Goal: Ask a question

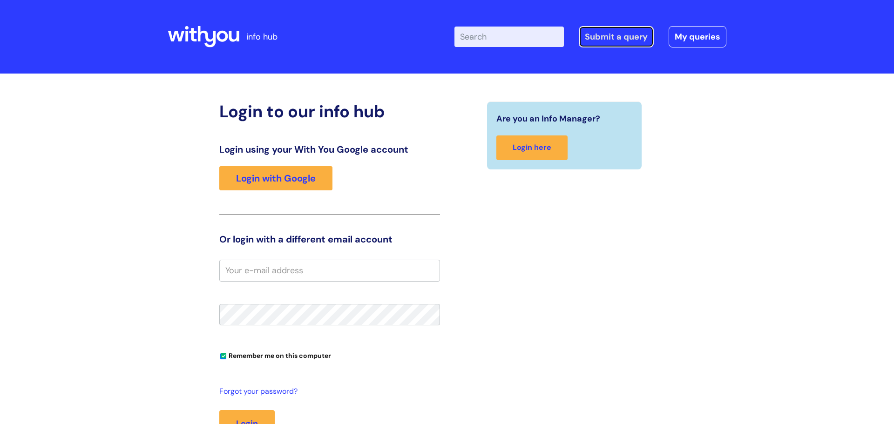
click at [631, 34] on link "Submit a query" at bounding box center [615, 36] width 75 height 21
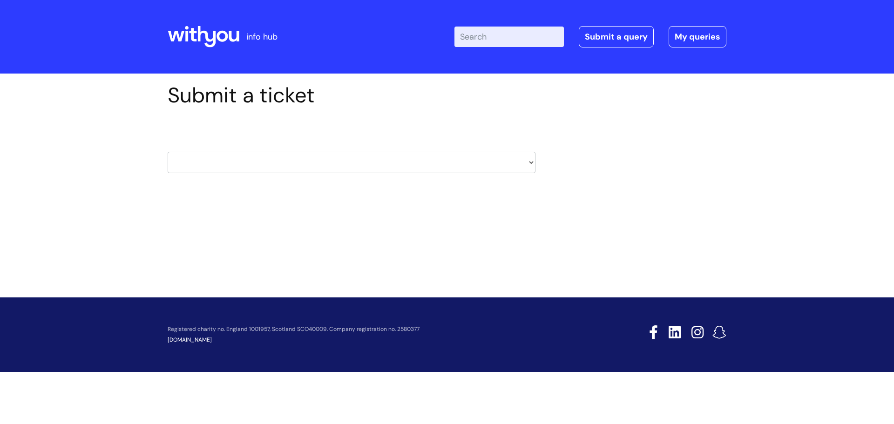
click at [424, 168] on select "HR / People IT and Support Clinical Drug Alerts Finance Accounts Data Support T…" at bounding box center [352, 162] width 368 height 21
select select "it_and_support"
click at [168, 152] on select "HR / People IT and Support Clinical Drug Alerts Finance Accounts Data Support T…" at bounding box center [352, 162] width 368 height 21
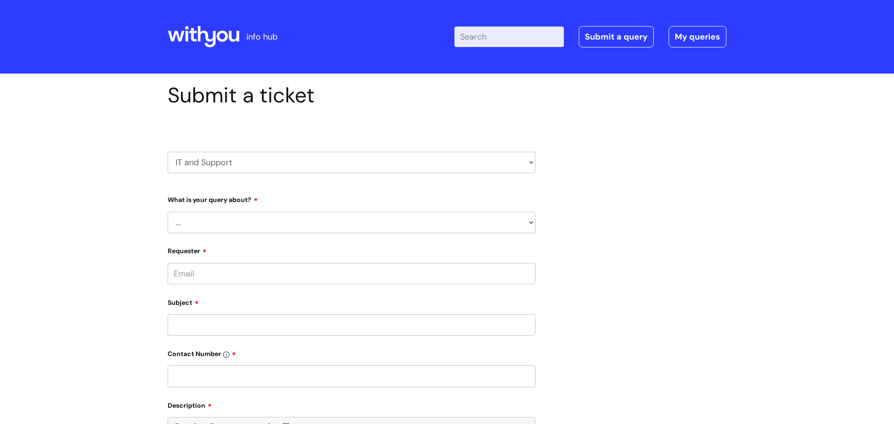
click at [297, 222] on select "... Mobile Phone Reset & MFA Accounts, Starters and Leavers IT Hardware issue I…" at bounding box center [352, 222] width 368 height 21
select select "Something Else"
click at [168, 212] on select "... Mobile Phone Reset & MFA Accounts, Starters and Leavers IT Hardware issue I…" at bounding box center [352, 222] width 368 height 21
click at [257, 271] on select "... My problem is not listed" at bounding box center [355, 270] width 360 height 21
select select "My problem is not listed"
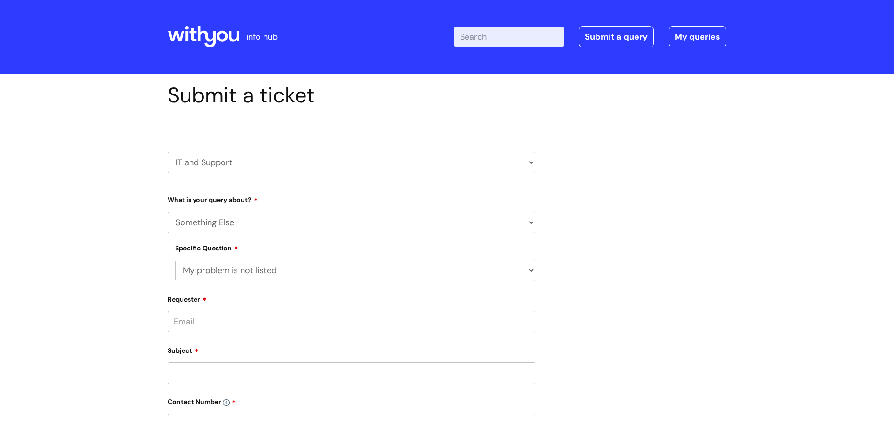
click at [175, 260] on select "... My problem is not listed" at bounding box center [355, 270] width 360 height 21
click at [241, 324] on input "Requester" at bounding box center [352, 321] width 368 height 21
type input "lisa.watson @wearewithyou .org.uk"
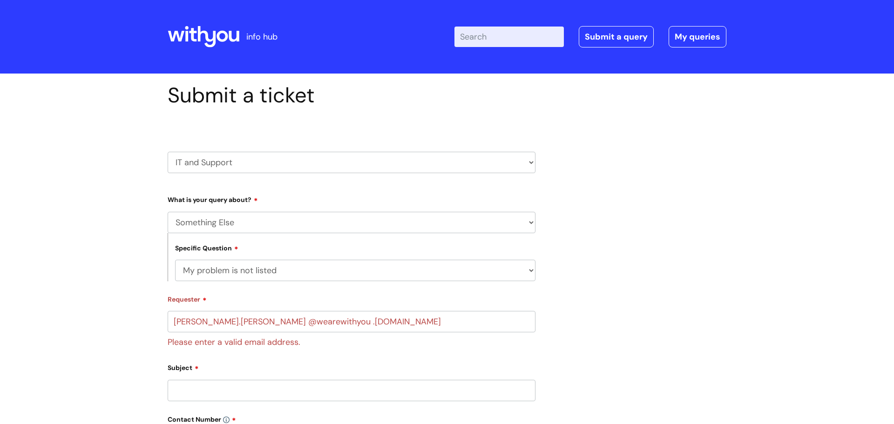
click at [216, 373] on div "Subject" at bounding box center [352, 380] width 368 height 41
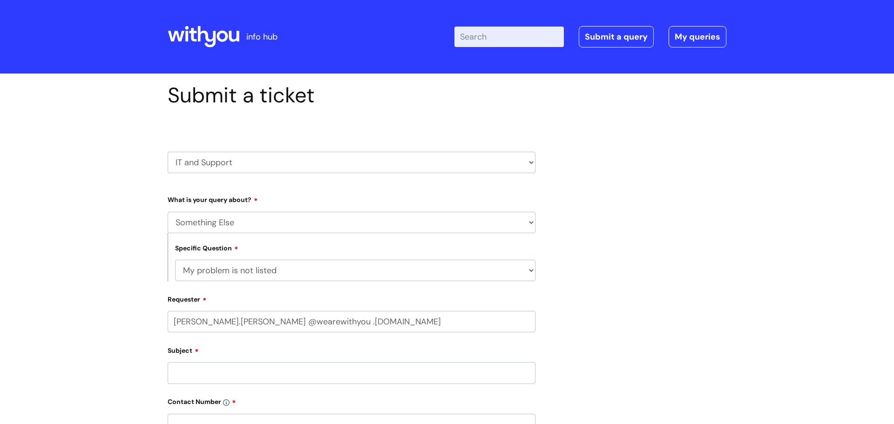
click at [187, 326] on input "lisa.watson @wearewithyou .org.uk" at bounding box center [352, 321] width 368 height 21
click at [254, 378] on div "Subject" at bounding box center [352, 363] width 368 height 41
drag, startPoint x: 336, startPoint y: 318, endPoint x: 129, endPoint y: 307, distance: 207.8
click at [129, 307] on div "Submit a ticket HR / People IT and Support Clinical Drug Alerts Finance Account…" at bounding box center [447, 377] width 894 height 606
type input "lisa.watson@we"
